Goal: Find specific page/section: Find specific page/section

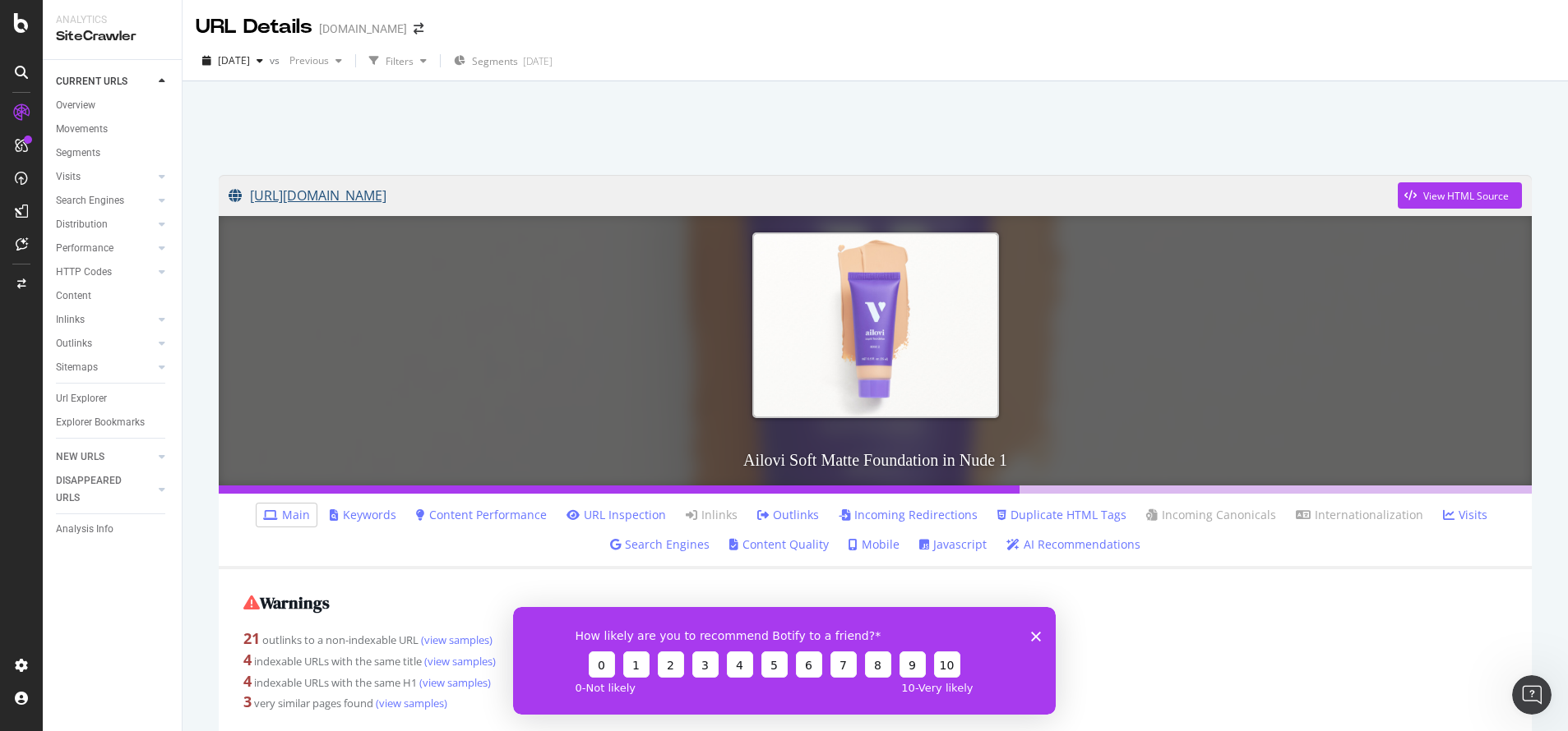
click at [812, 197] on link "[URL][DOMAIN_NAME]" at bounding box center [812, 196] width 1169 height 41
drag, startPoint x: 975, startPoint y: 198, endPoint x: 1519, endPoint y: 255, distance: 547.0
